Goal: Consume media (video, audio)

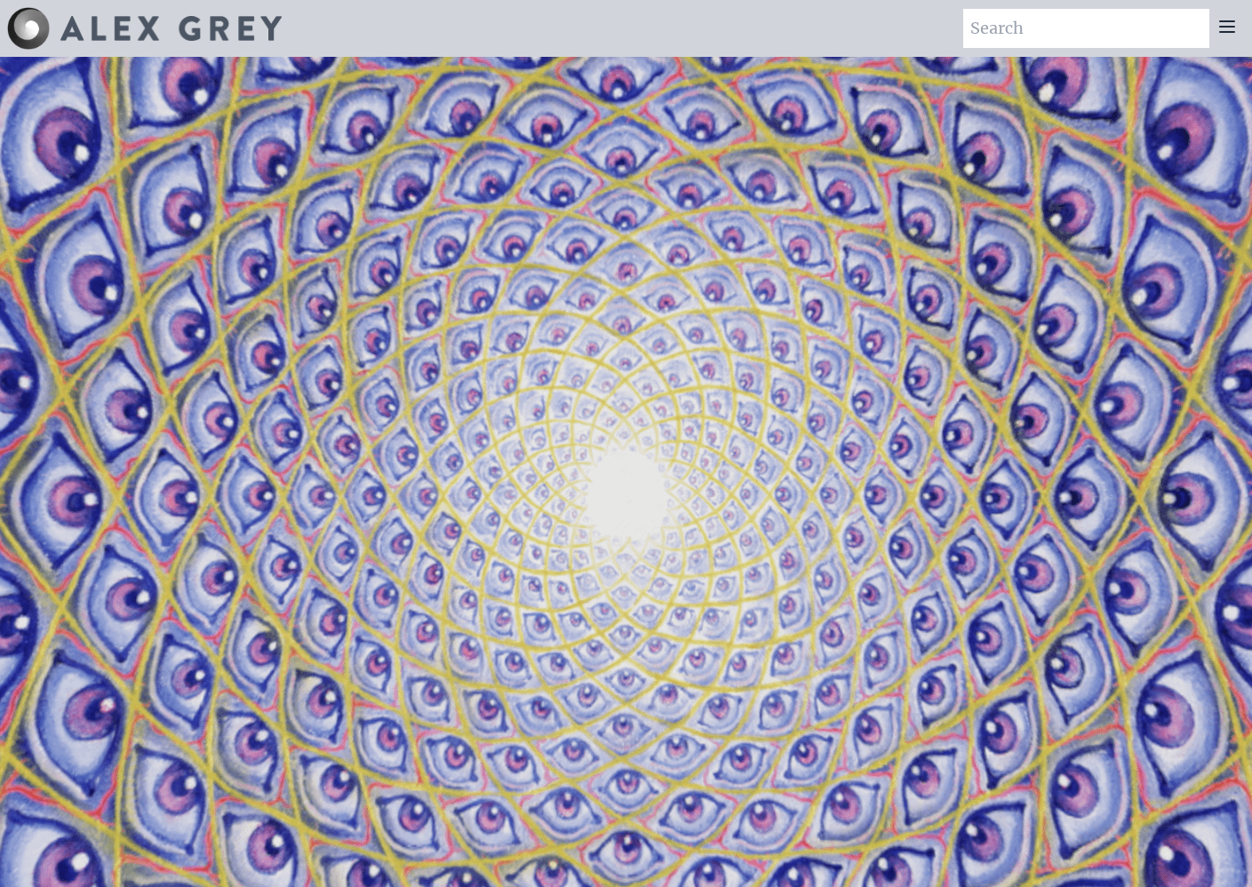
click at [1023, 27] on input "search" at bounding box center [1086, 28] width 246 height 39
type input "entheon"
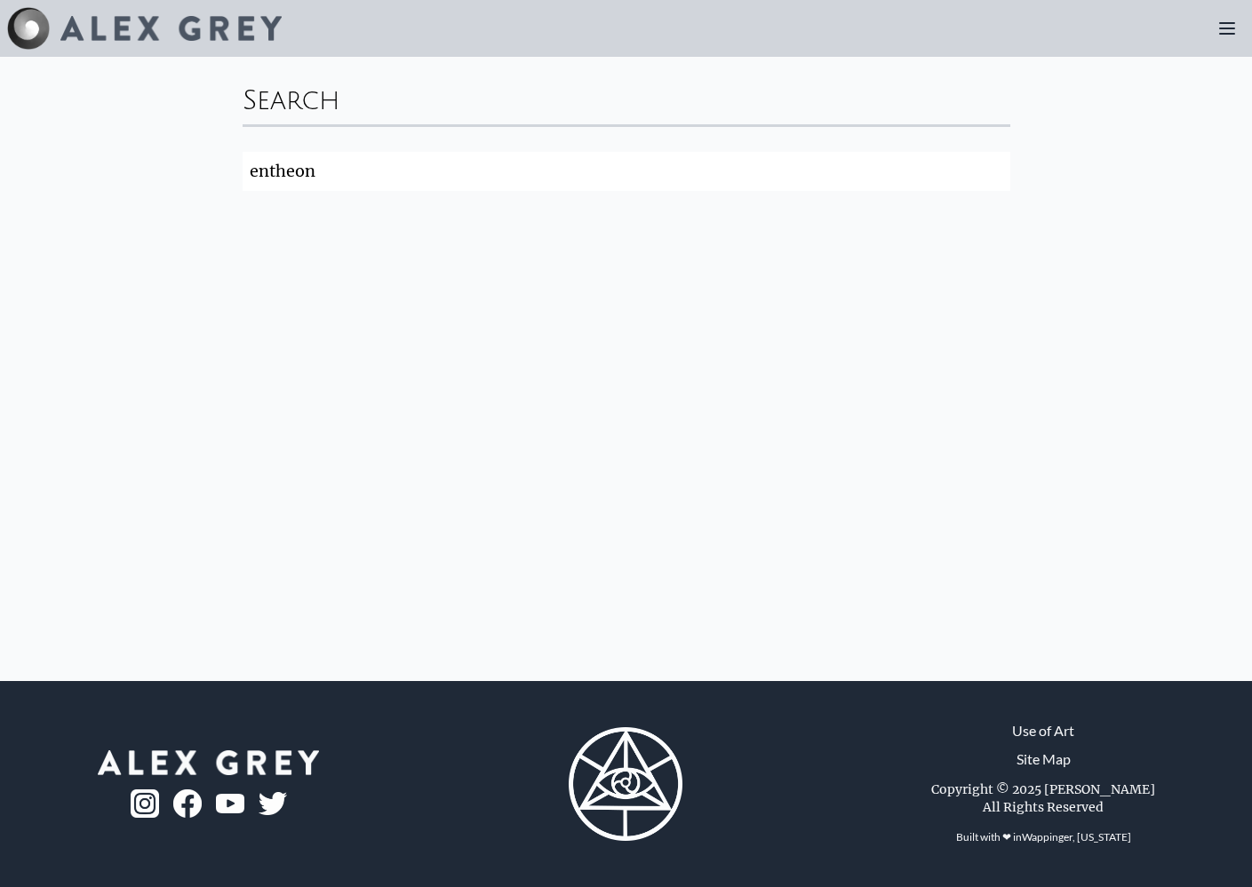
click at [169, 43] on div at bounding box center [144, 28] width 274 height 43
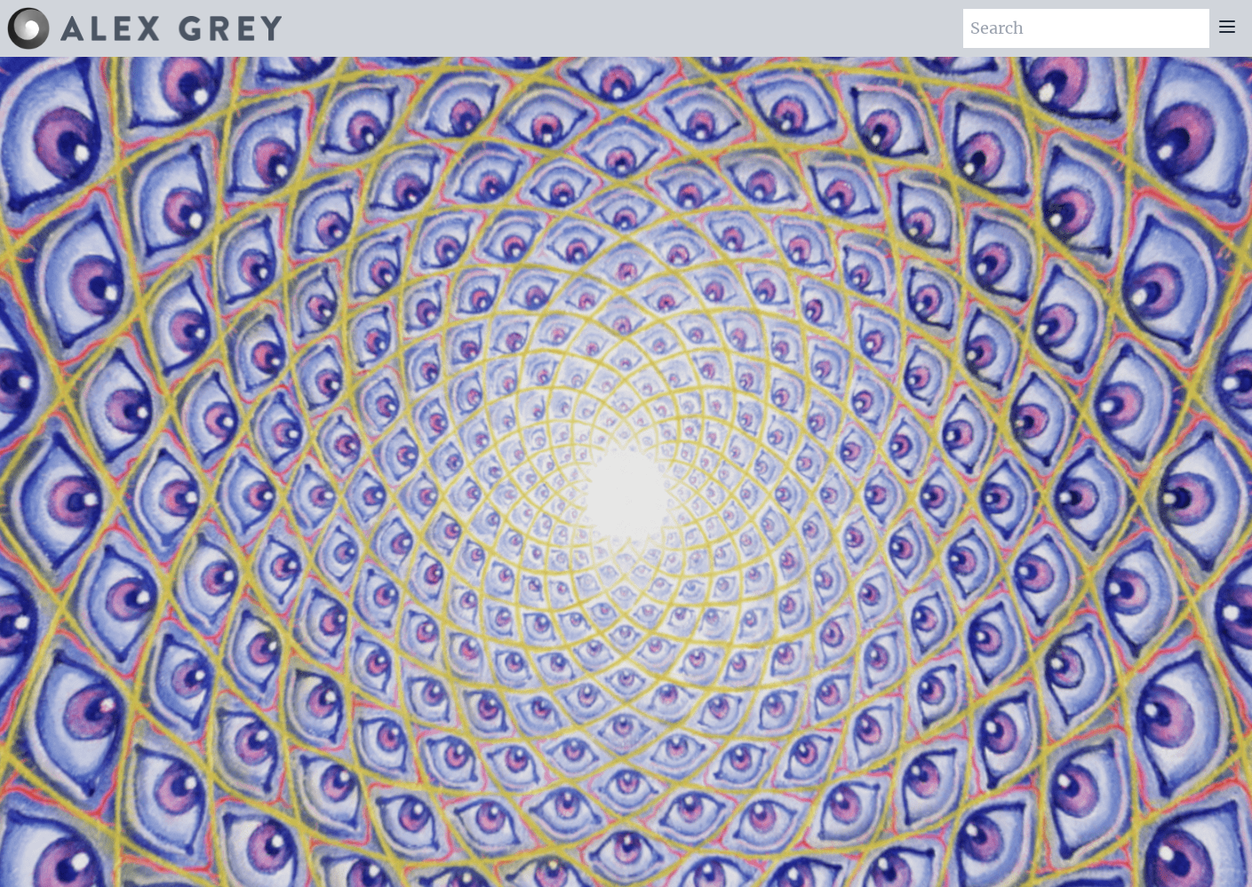
click at [1230, 25] on icon at bounding box center [1226, 26] width 21 height 21
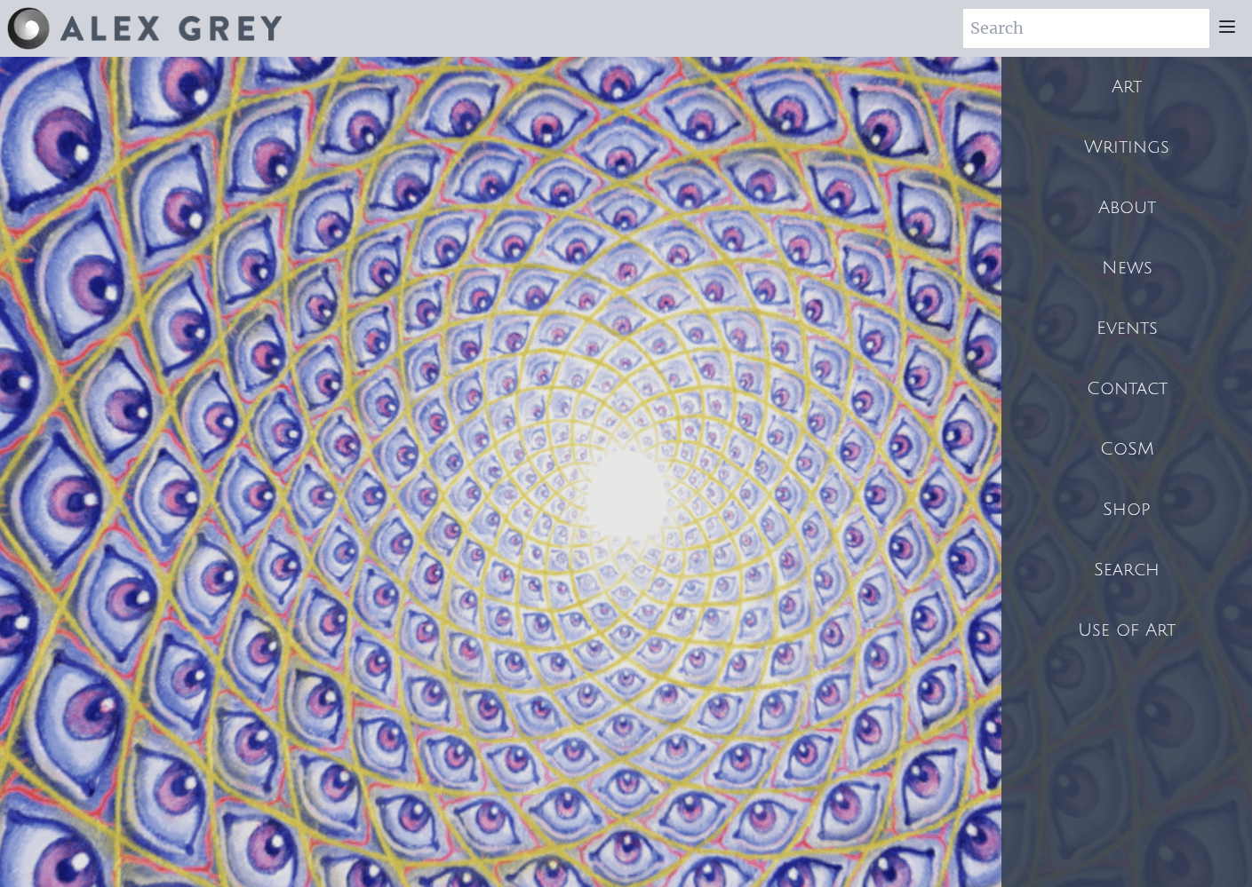
click at [1127, 82] on div "Art" at bounding box center [1126, 87] width 250 height 60
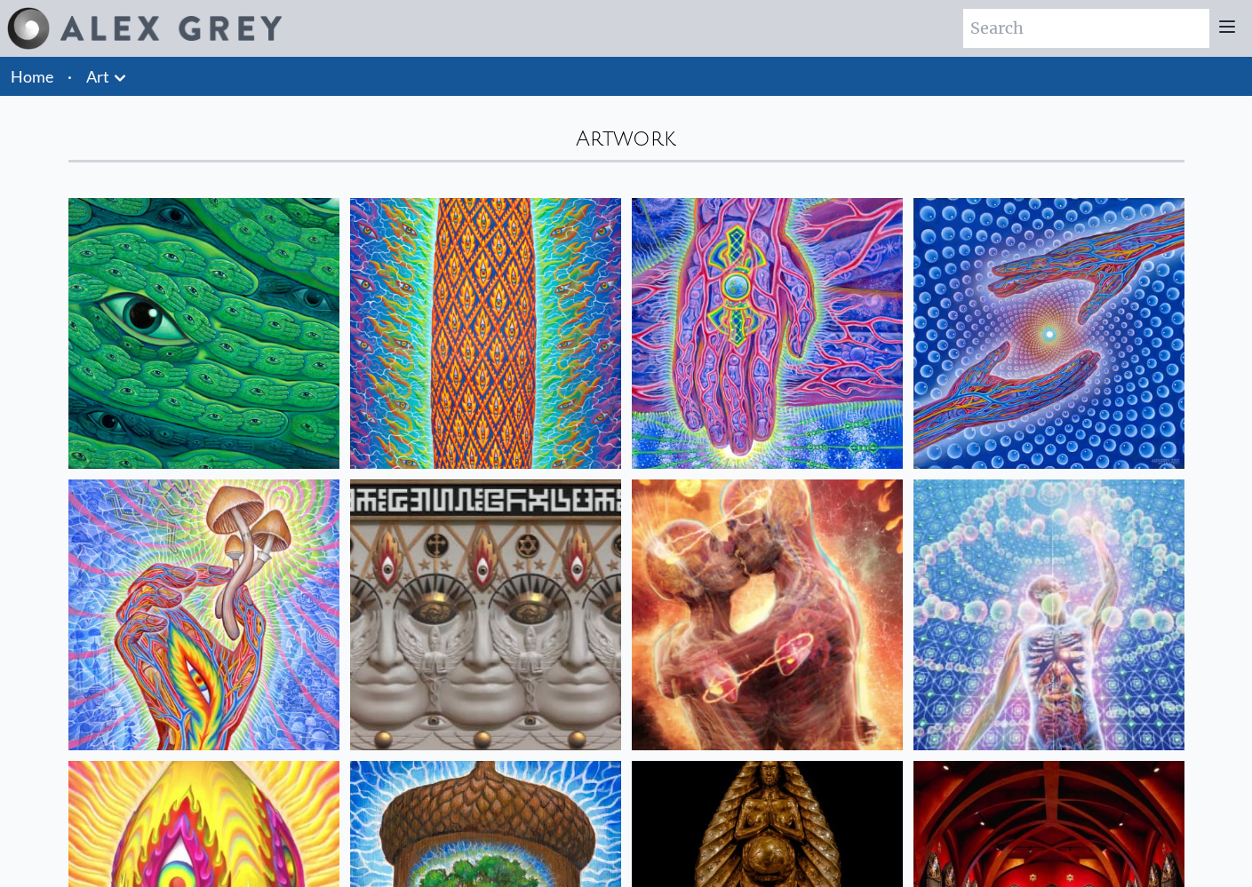
click at [574, 577] on img at bounding box center [485, 615] width 271 height 271
click at [493, 282] on img at bounding box center [485, 333] width 271 height 271
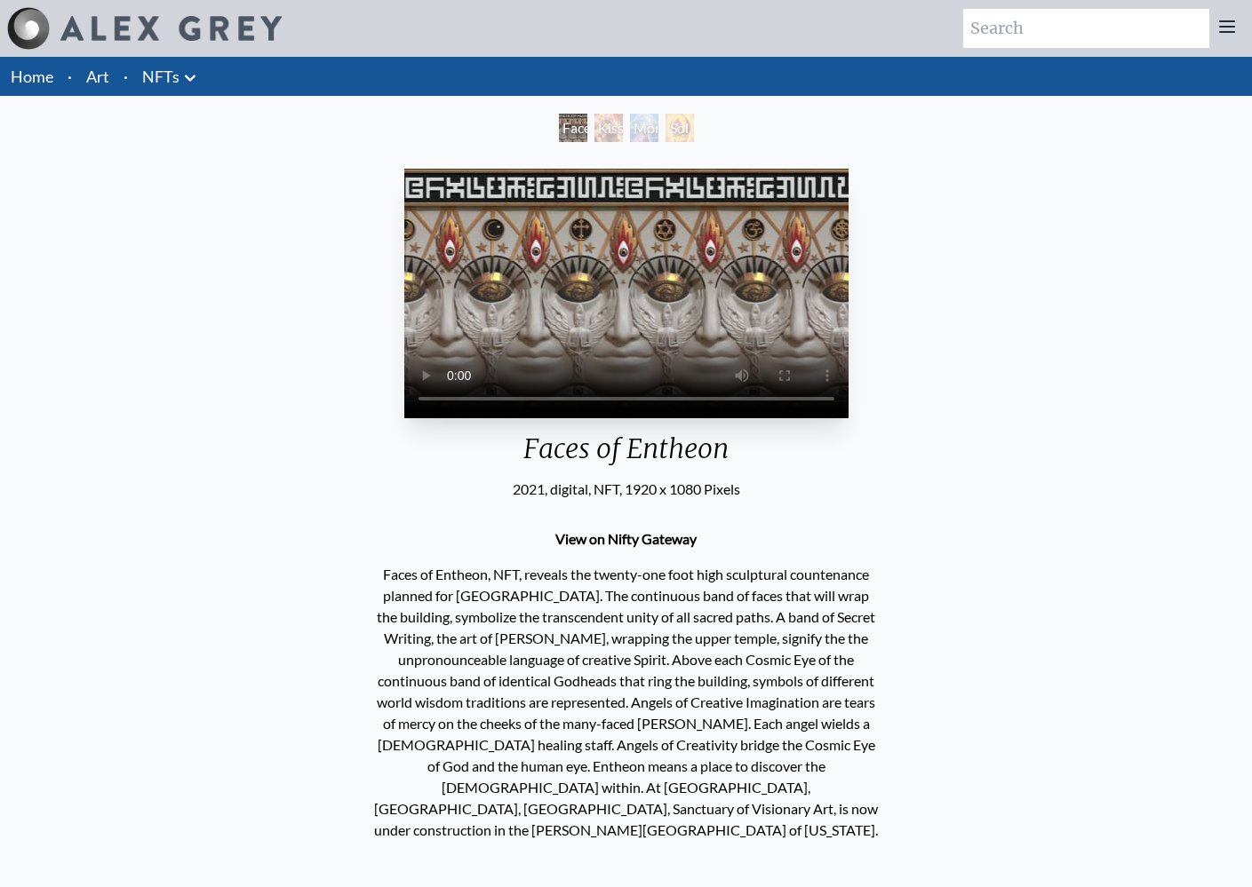
click at [404, 188] on video "Your browser does not support the video tag." at bounding box center [626, 294] width 444 height 250
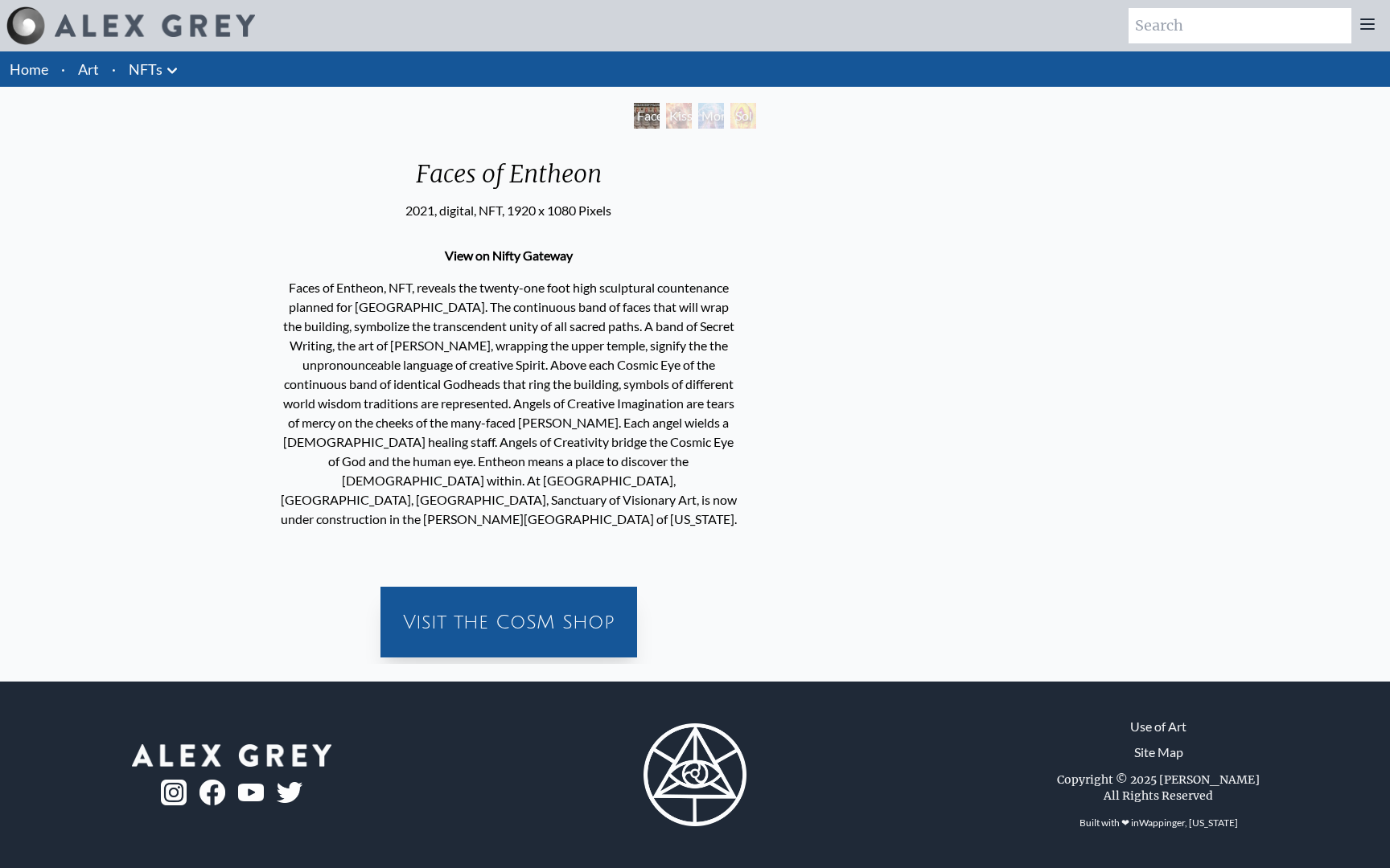
drag, startPoint x: 582, startPoint y: 807, endPoint x: 397, endPoint y: 817, distance: 185.3
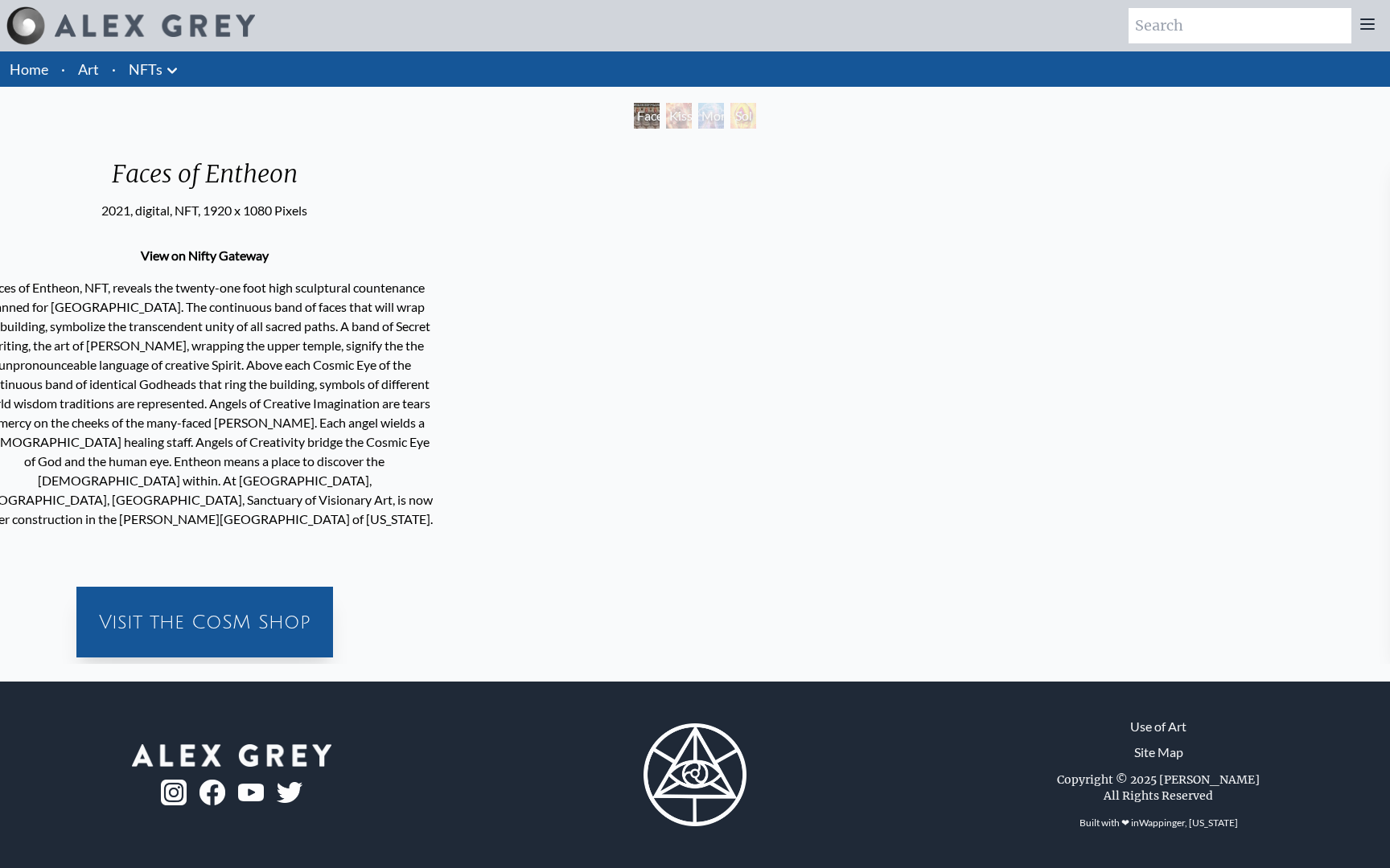
drag, startPoint x: 844, startPoint y: 796, endPoint x: 353, endPoint y: 838, distance: 492.8
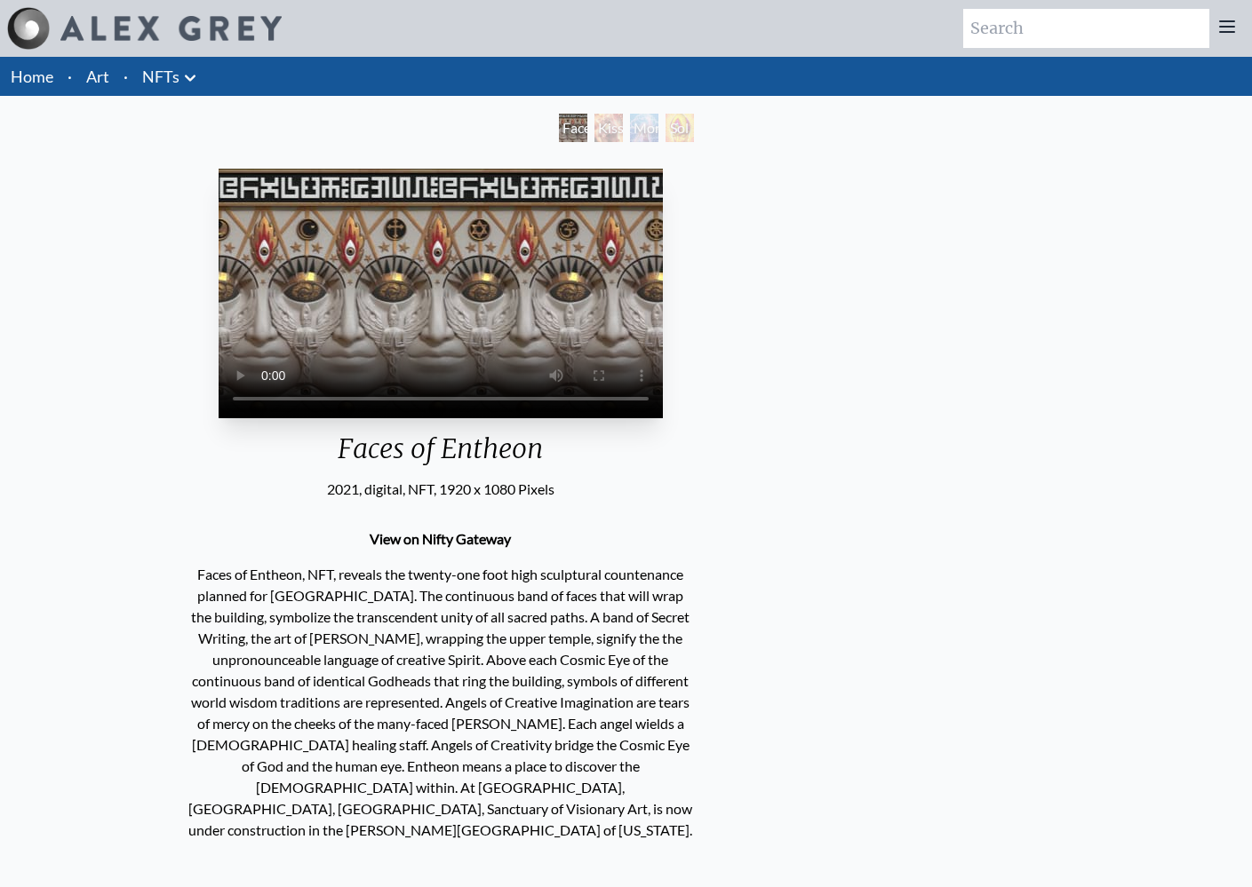
drag, startPoint x: 433, startPoint y: 838, endPoint x: 250, endPoint y: 830, distance: 184.0
click at [250, 418] on video "Your browser does not support the video tag." at bounding box center [441, 294] width 444 height 250
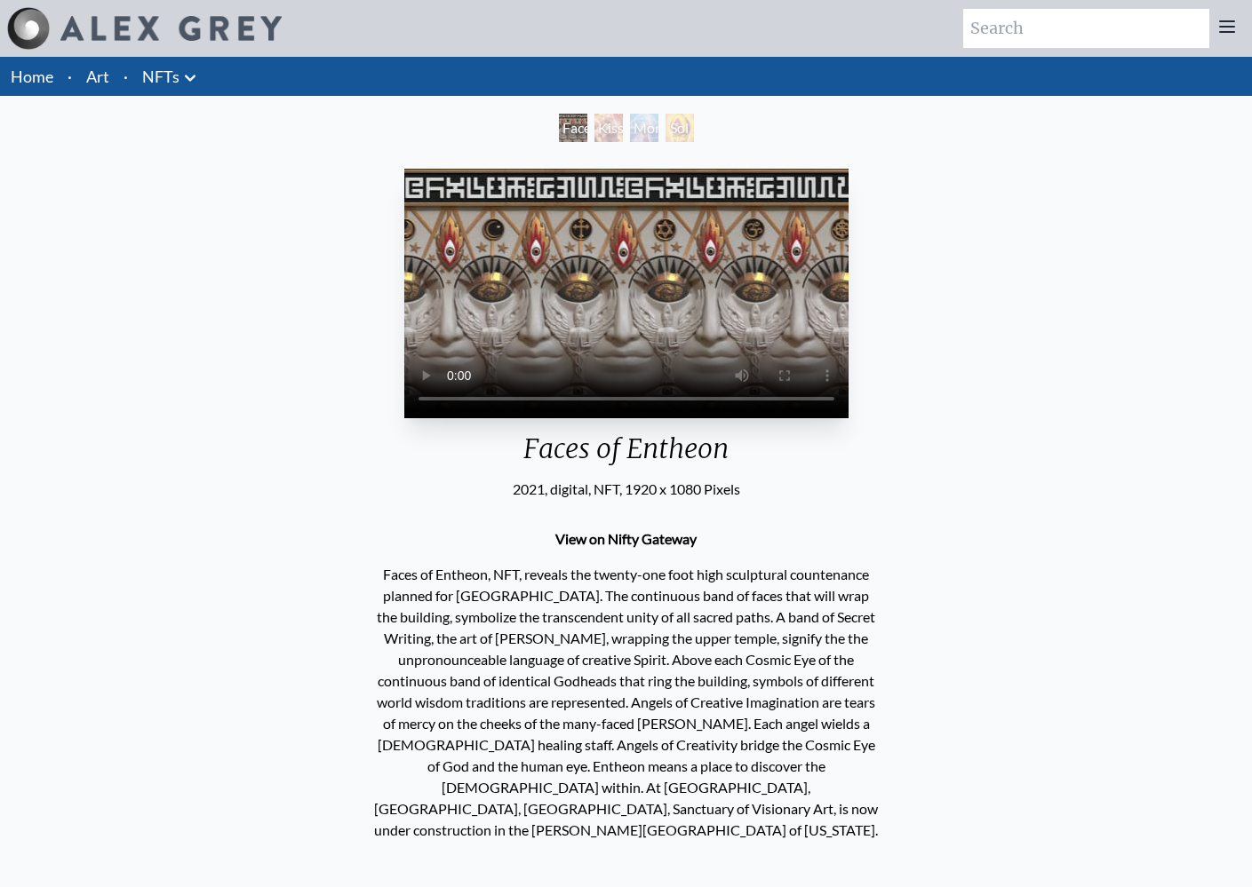
click at [404, 418] on video "Your browser does not support the video tag." at bounding box center [626, 294] width 444 height 250
